Goal: Information Seeking & Learning: Learn about a topic

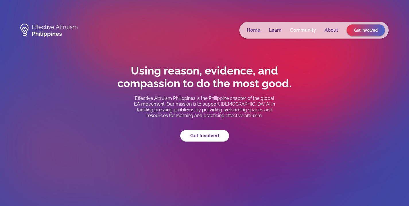
click at [297, 32] on link "Community" at bounding box center [303, 30] width 26 height 6
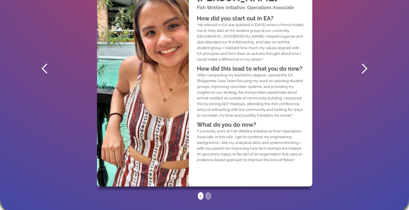
scroll to position [345, 0]
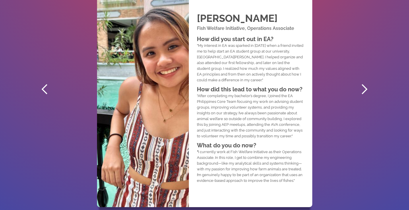
click at [364, 91] on div "next slide" at bounding box center [364, 89] width 11 height 11
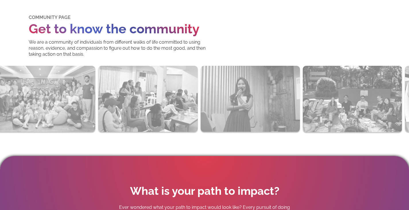
scroll to position [0, 0]
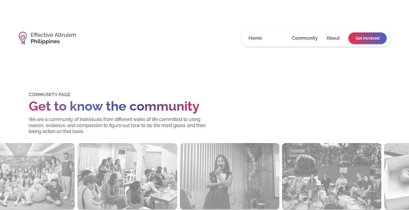
click at [281, 38] on link "Learn" at bounding box center [277, 38] width 13 height 6
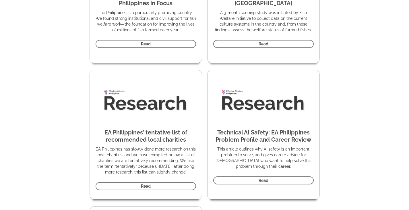
scroll to position [1646, 0]
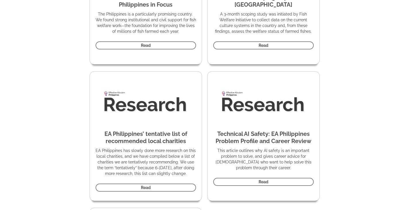
click at [148, 131] on h1 "EA Philippines’ tentative list of recommended local charities" at bounding box center [146, 137] width 100 height 14
click at [161, 192] on link "Read" at bounding box center [146, 187] width 100 height 8
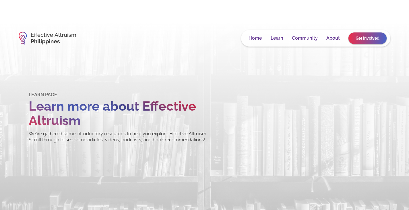
scroll to position [1646, 0]
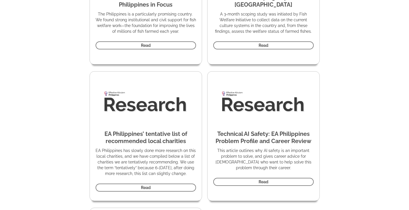
click at [241, 183] on div "Technical AI Safety: EA Philippines Problem Profile and Career Review This arti…" at bounding box center [264, 135] width 112 height 129
click at [244, 179] on link "Read" at bounding box center [263, 182] width 100 height 8
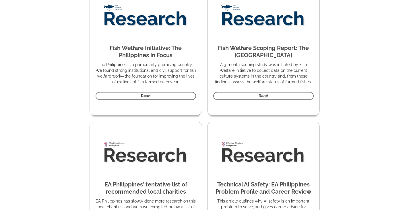
scroll to position [1588, 0]
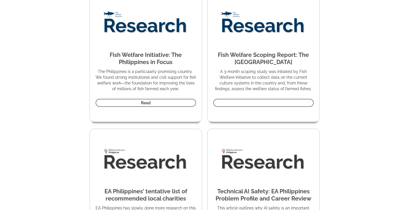
click at [254, 99] on link "Read" at bounding box center [263, 103] width 100 height 8
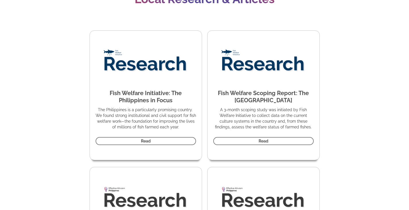
scroll to position [1550, 0]
click at [129, 139] on link "Read" at bounding box center [146, 141] width 100 height 8
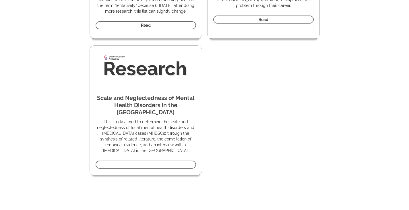
scroll to position [14, 0]
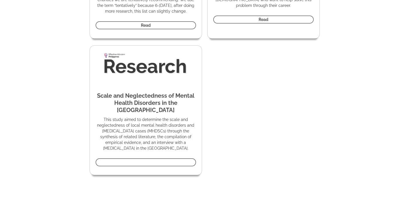
click at [169, 161] on link "Read" at bounding box center [146, 162] width 100 height 8
